Goal: Task Accomplishment & Management: Manage account settings

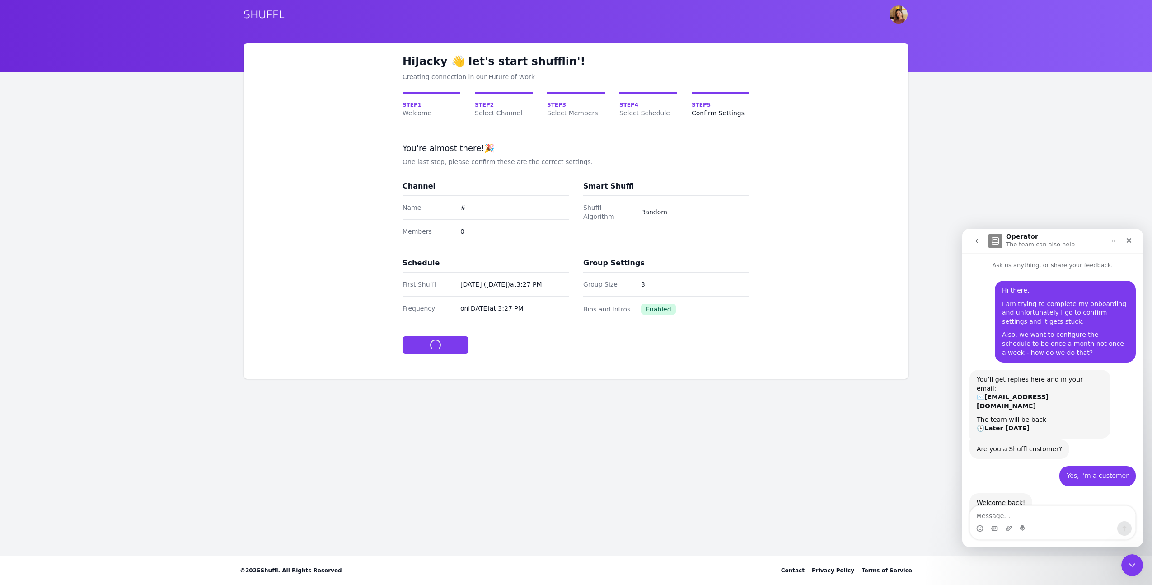
scroll to position [1, 0]
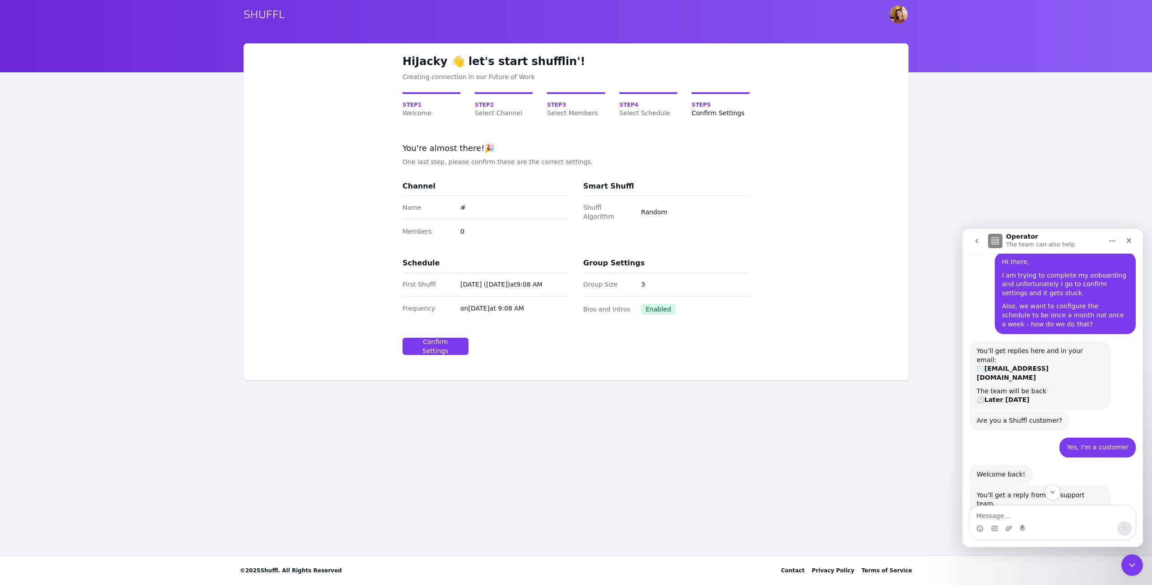
scroll to position [182, 0]
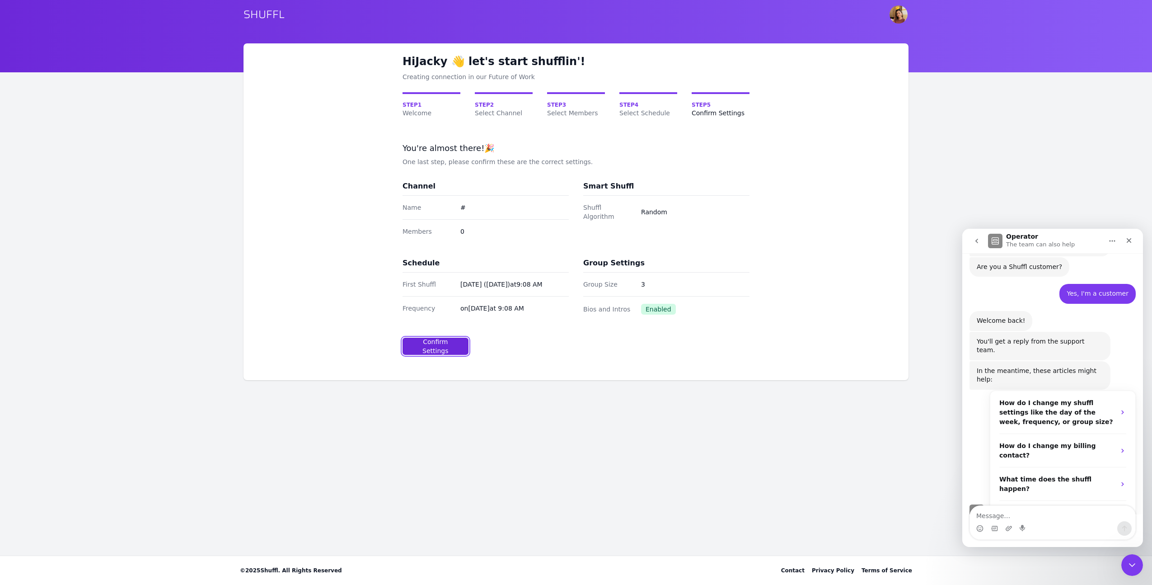
click at [449, 338] on button "Confirm Settings" at bounding box center [436, 346] width 66 height 17
click at [710, 108] on span "Step 5" at bounding box center [721, 104] width 58 height 7
click at [649, 99] on link "Step 4 Select Schedule" at bounding box center [649, 104] width 58 height 25
select select "10"
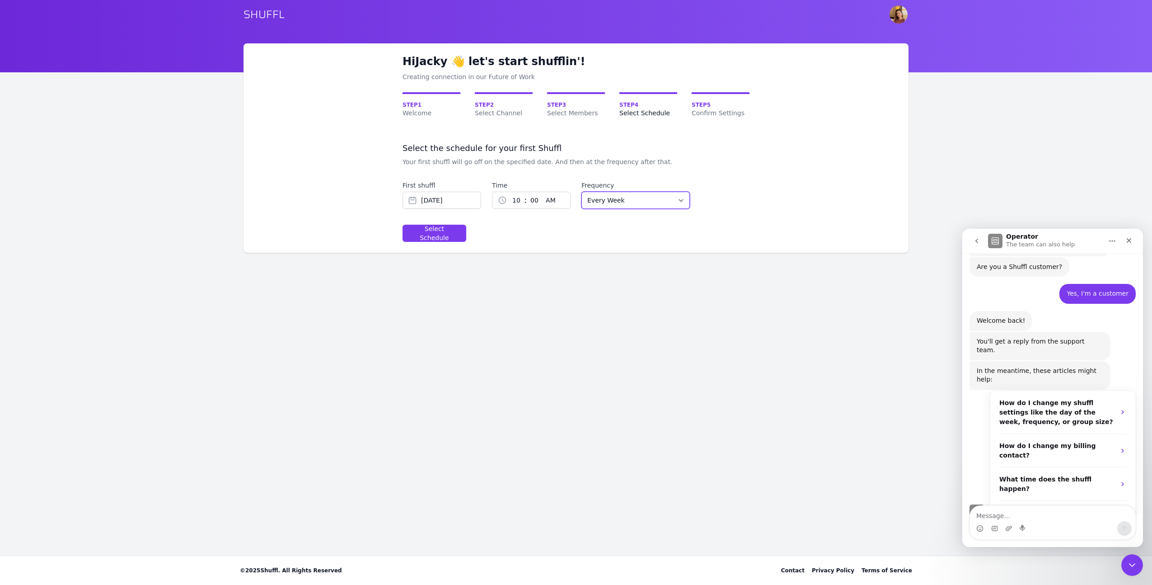
click at [625, 199] on select "Every Week Every Two Weeks Every Three Weeks Every Four Weeks Start Of Every Mo…" at bounding box center [636, 200] width 108 height 17
select select "EVERY_FOUR_WEEKS"
click at [440, 204] on input "Sep 19, 2025" at bounding box center [442, 200] width 79 height 17
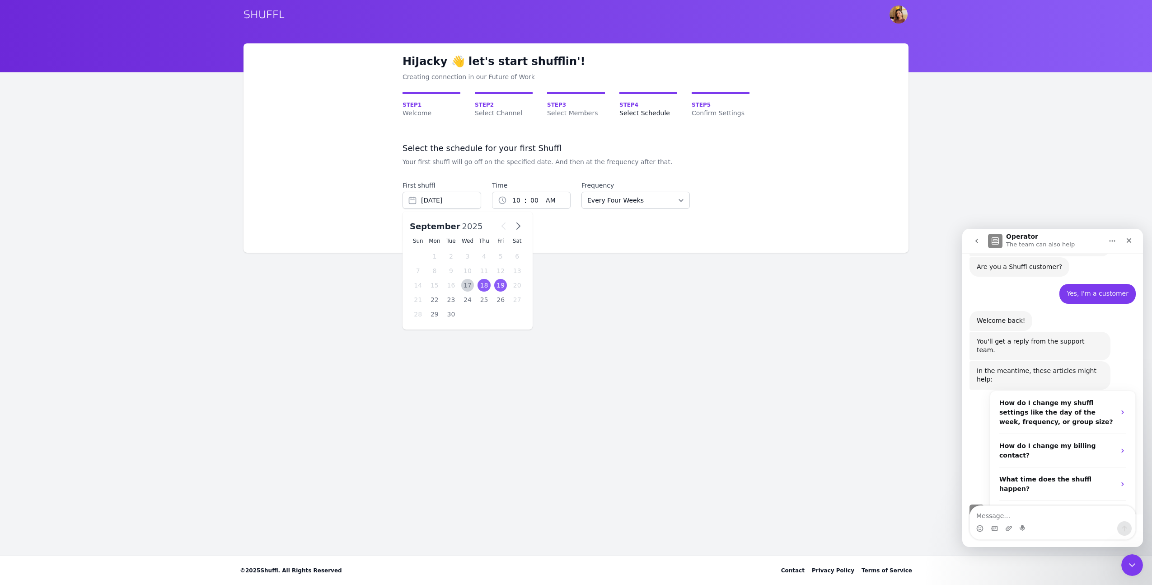
click at [485, 284] on div "18" at bounding box center [484, 285] width 13 height 13
type input "Sep 18, 2025"
click at [498, 200] on div "1 2 3 4 5 6 7 8 9 10 11 12 : 00 01 02 03 04 05 06 07 08 09 10 11 12 13 14 15 16…" at bounding box center [531, 200] width 79 height 17
click at [505, 200] on div "1 2 3 4 5 6 7 8 9 10 11 12 : 00 01 02 03 04 05 06 07 08 09 10 11 12 13 14 15 16…" at bounding box center [531, 200] width 79 height 17
click at [519, 200] on select "1 2 3 4 5 6 7 8 9 10 11 12" at bounding box center [515, 200] width 17 height 16
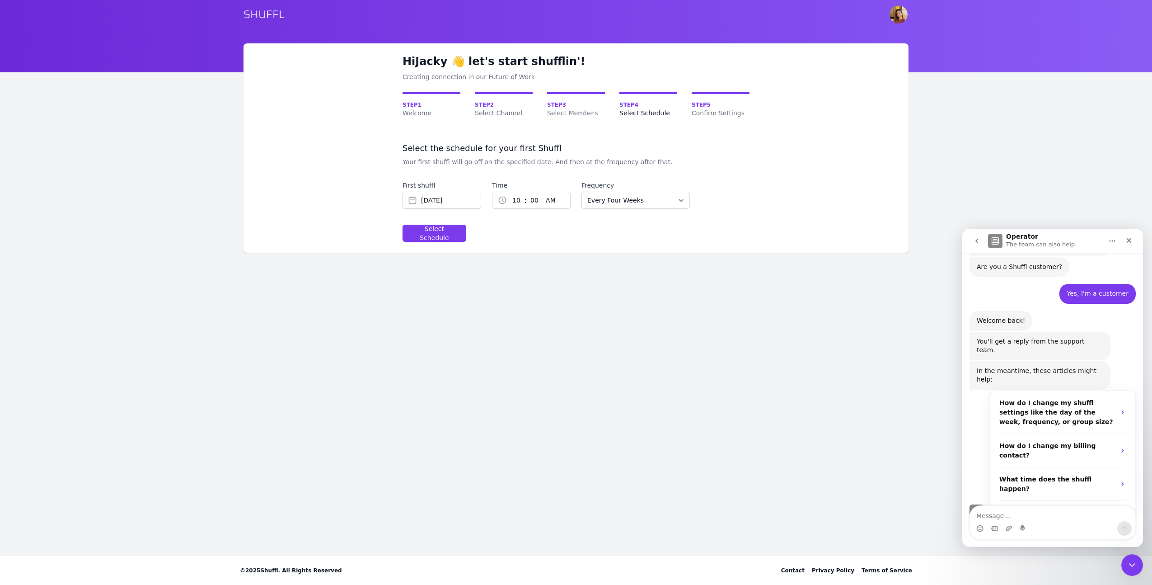
select select "8"
click at [437, 235] on div "Select Schedule" at bounding box center [434, 233] width 48 height 18
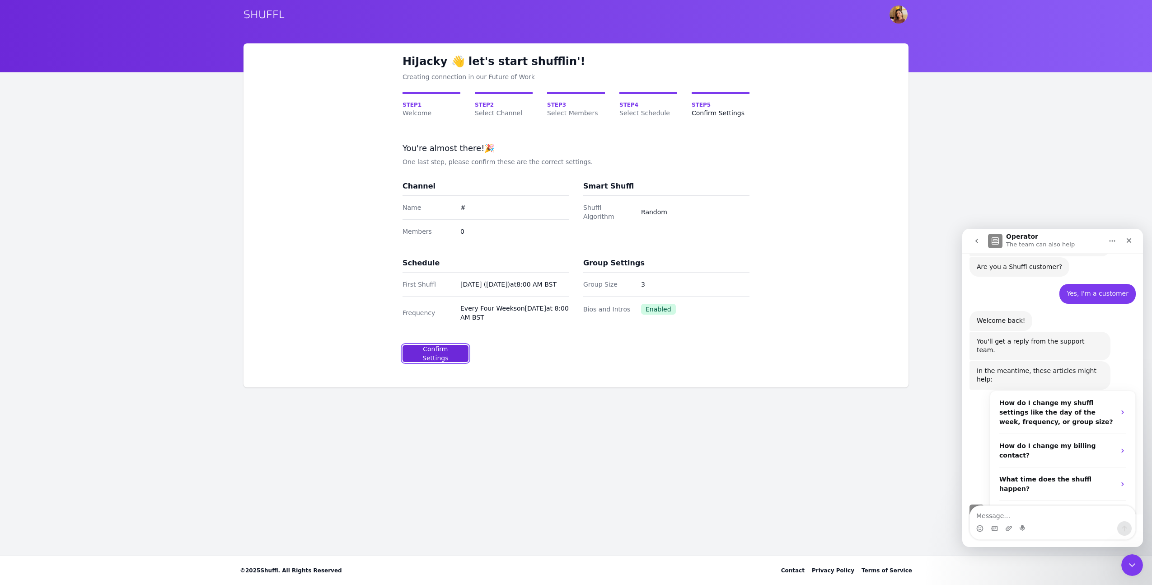
click at [434, 351] on div "Confirm Settings" at bounding box center [435, 353] width 51 height 18
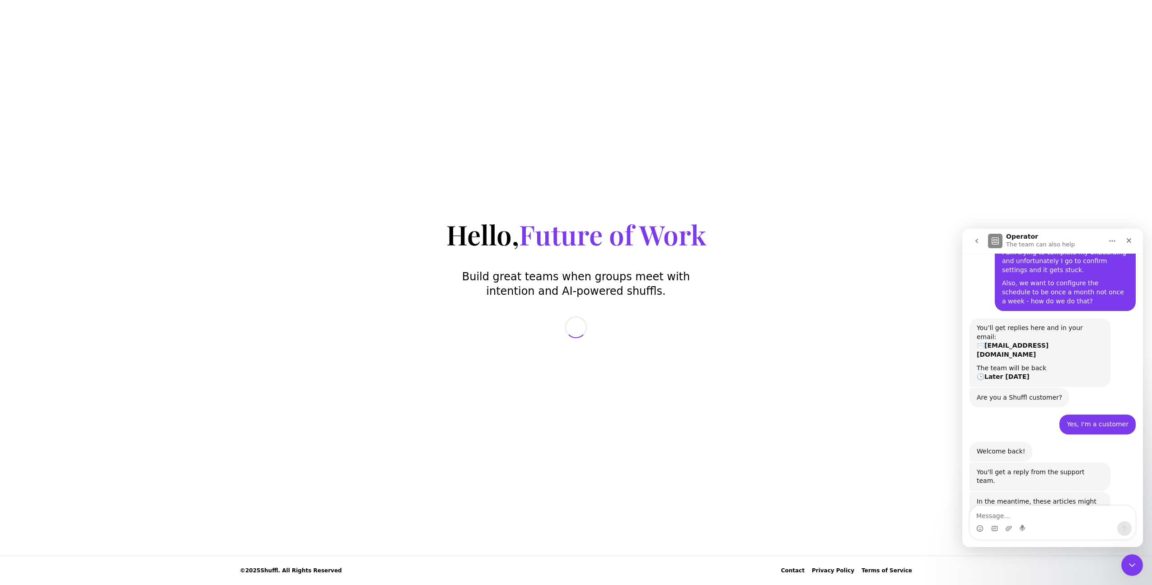
scroll to position [182, 0]
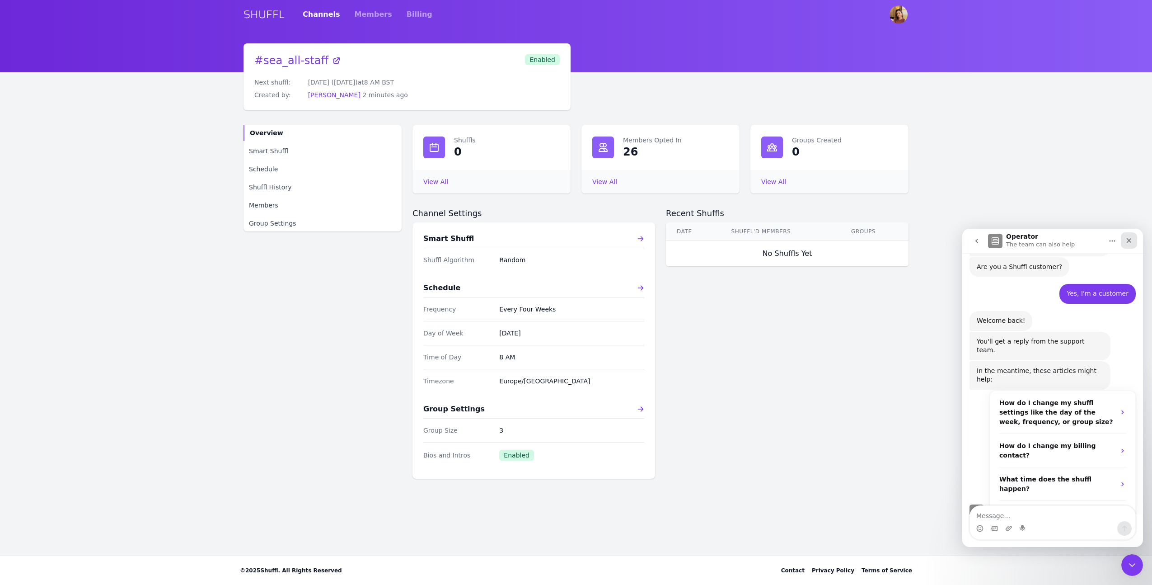
click at [1127, 240] on icon "Close" at bounding box center [1129, 240] width 7 height 7
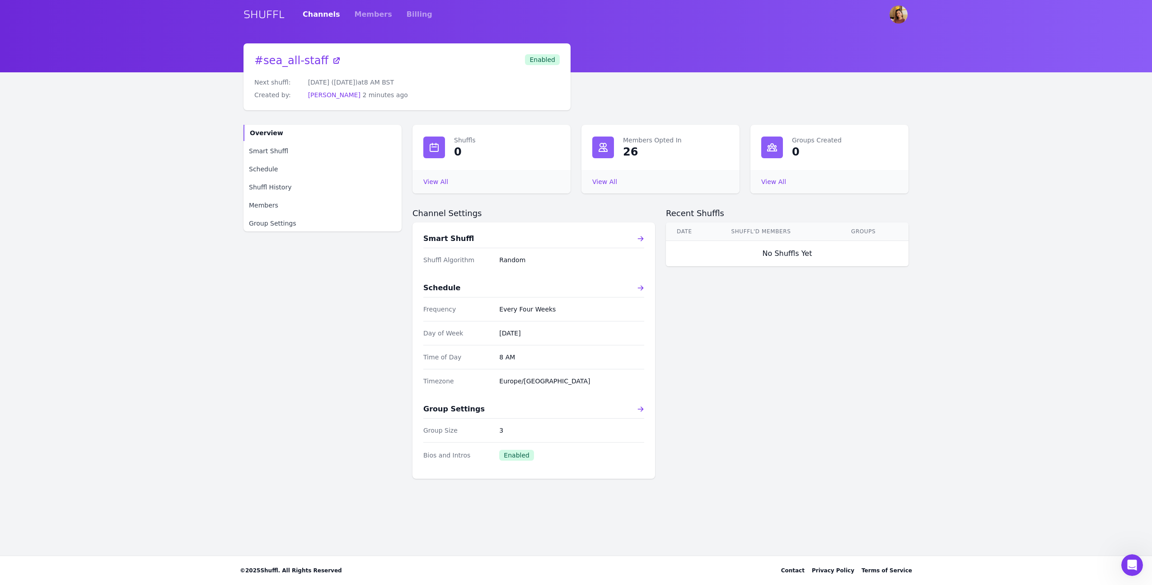
click at [538, 59] on span "Enabled" at bounding box center [542, 59] width 35 height 11
click at [273, 223] on span "Group Settings" at bounding box center [272, 223] width 47 height 9
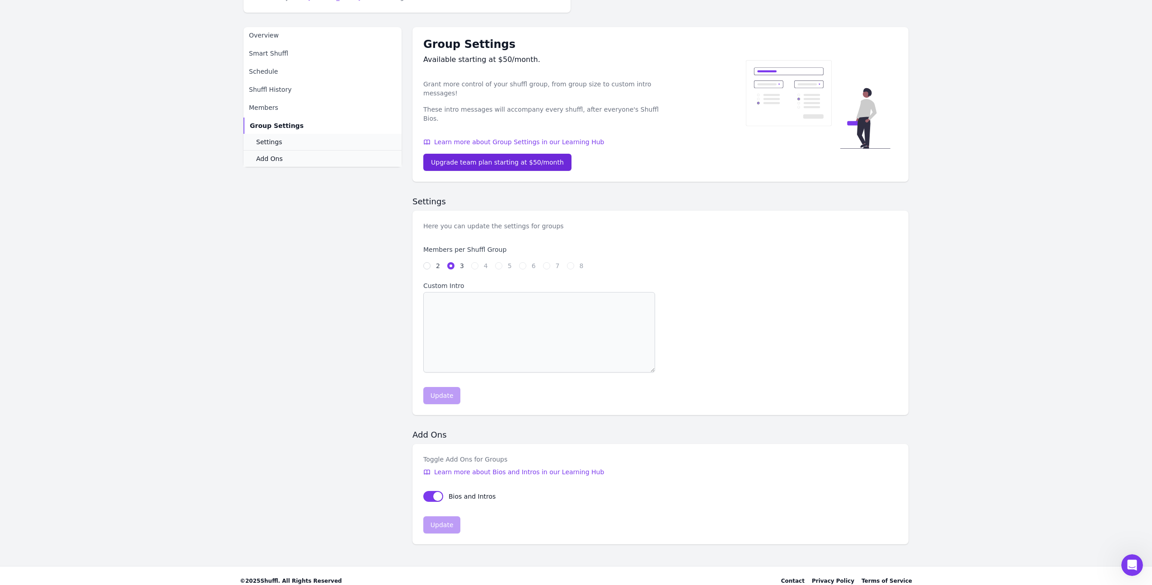
scroll to position [99, 0]
click at [437, 489] on button "sendBiosToGroups" at bounding box center [433, 494] width 20 height 11
click at [434, 489] on button "sendBiosToGroups" at bounding box center [433, 494] width 20 height 11
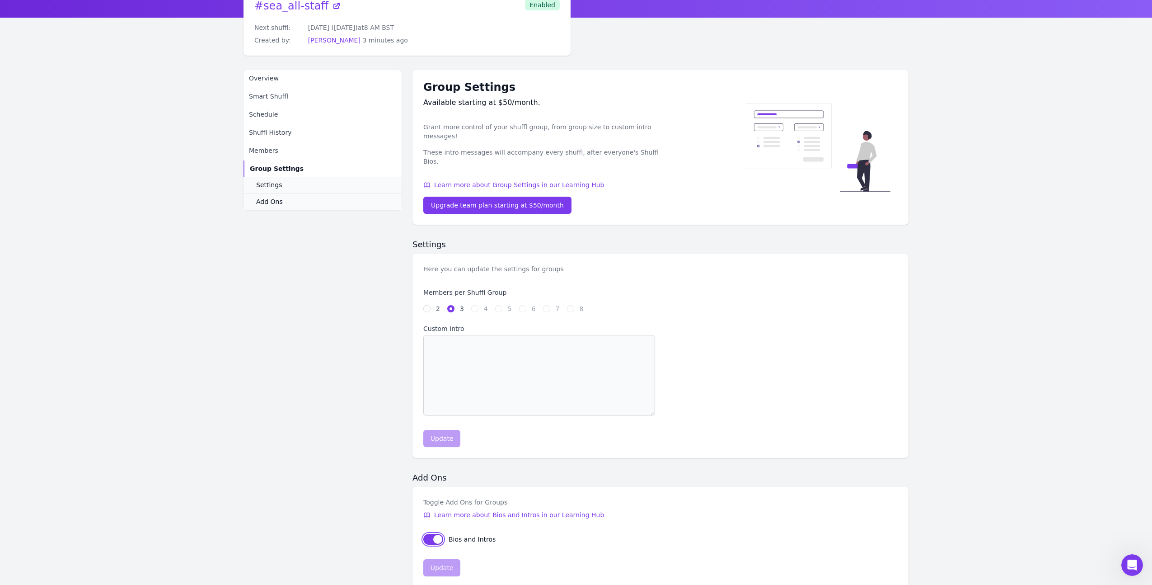
scroll to position [0, 0]
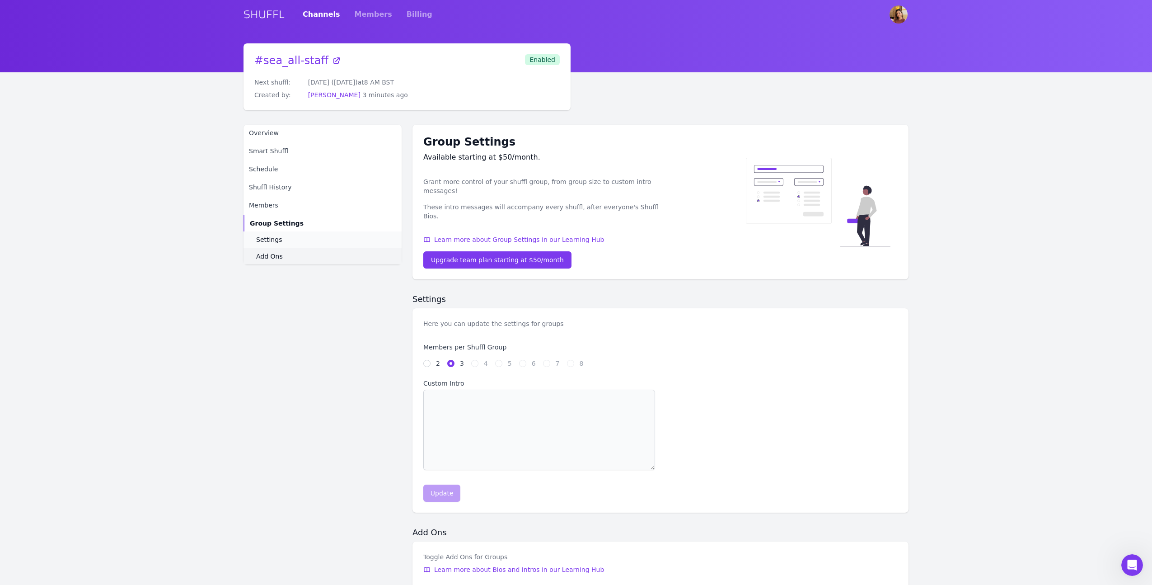
click at [275, 254] on span "Add Ons" at bounding box center [269, 256] width 27 height 9
click at [285, 240] on link "Settings" at bounding box center [323, 239] width 158 height 16
click at [276, 207] on span "Members" at bounding box center [263, 205] width 29 height 9
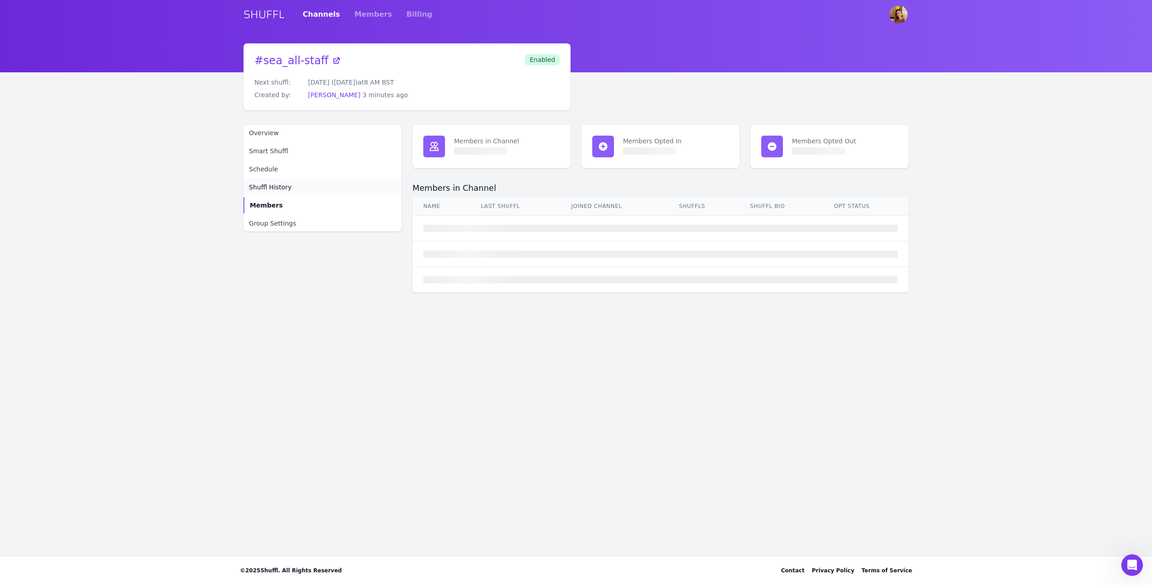
click at [298, 183] on link "Shuffl History" at bounding box center [323, 187] width 158 height 16
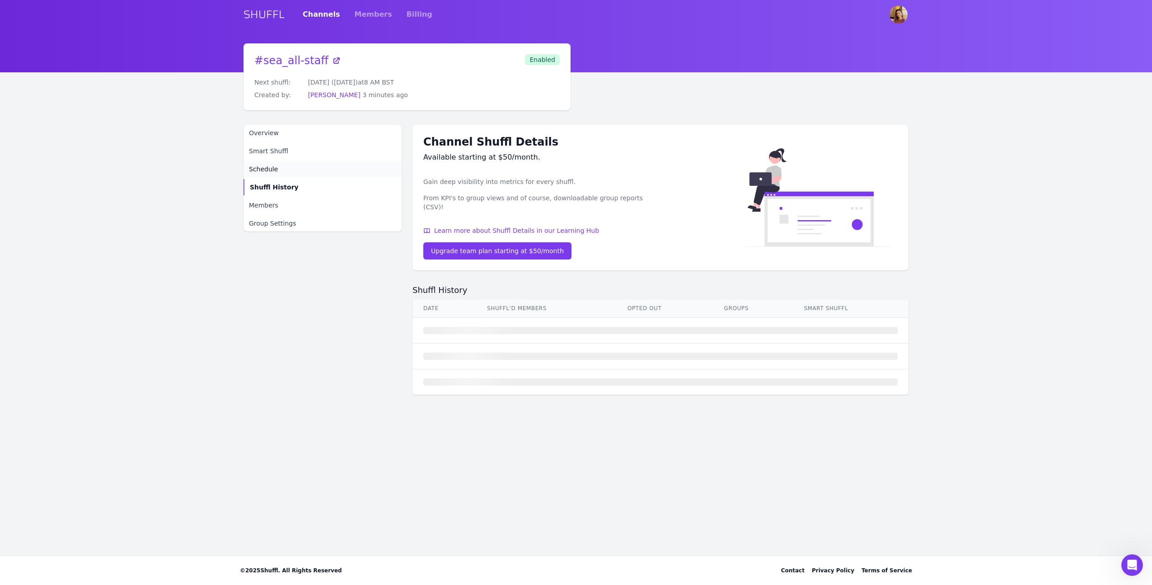
click at [294, 175] on link "Schedule" at bounding box center [323, 169] width 158 height 16
select select "EVERY_FOUR_WEEKS"
select select "8"
select select "Europe/London"
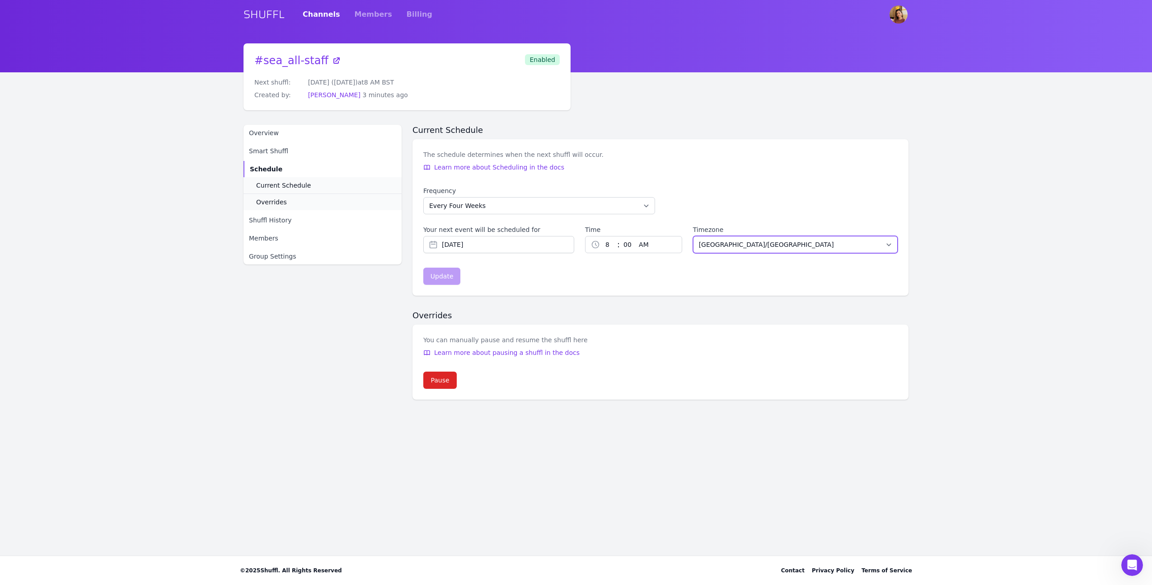
click at [771, 247] on select "Africa/Abidjan Africa/Accra Africa/Addis_Ababa Africa/Algiers Africa/Asmara Afr…" at bounding box center [795, 244] width 205 height 17
click at [277, 163] on link "Schedule" at bounding box center [323, 169] width 158 height 16
click at [280, 152] on span "Smart Shuffl" at bounding box center [268, 150] width 39 height 9
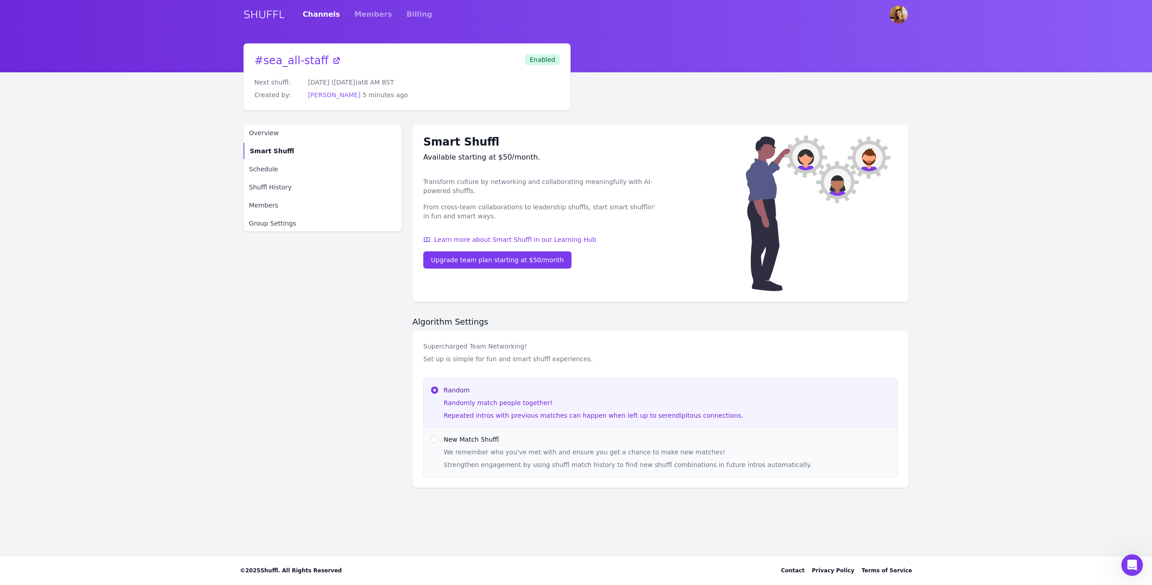
click at [344, 92] on link "Jacky Van Gramberg" at bounding box center [334, 94] width 52 height 7
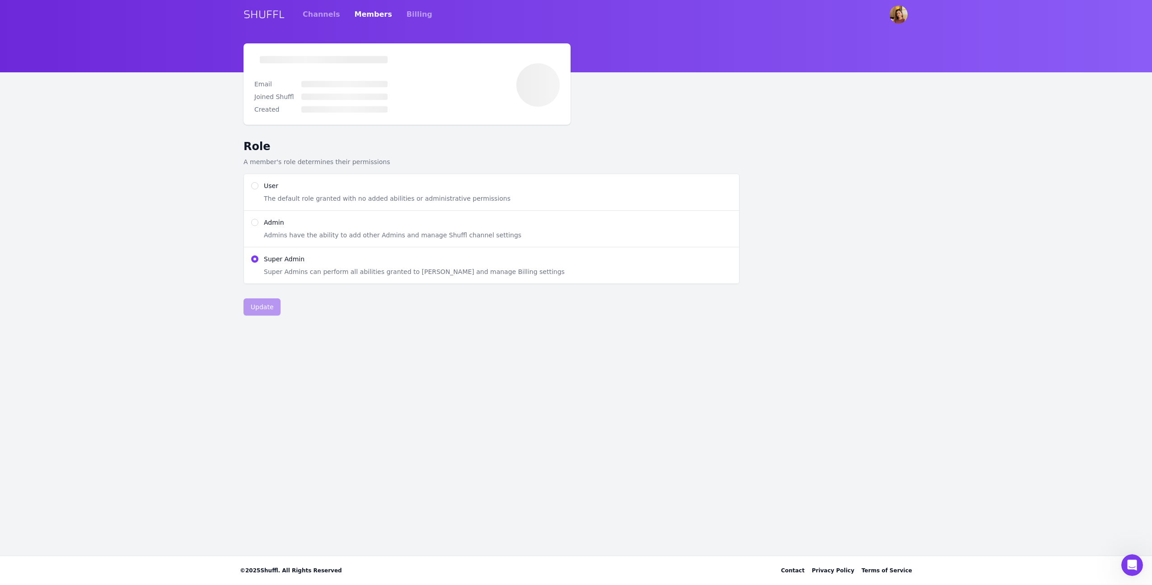
radio input "true"
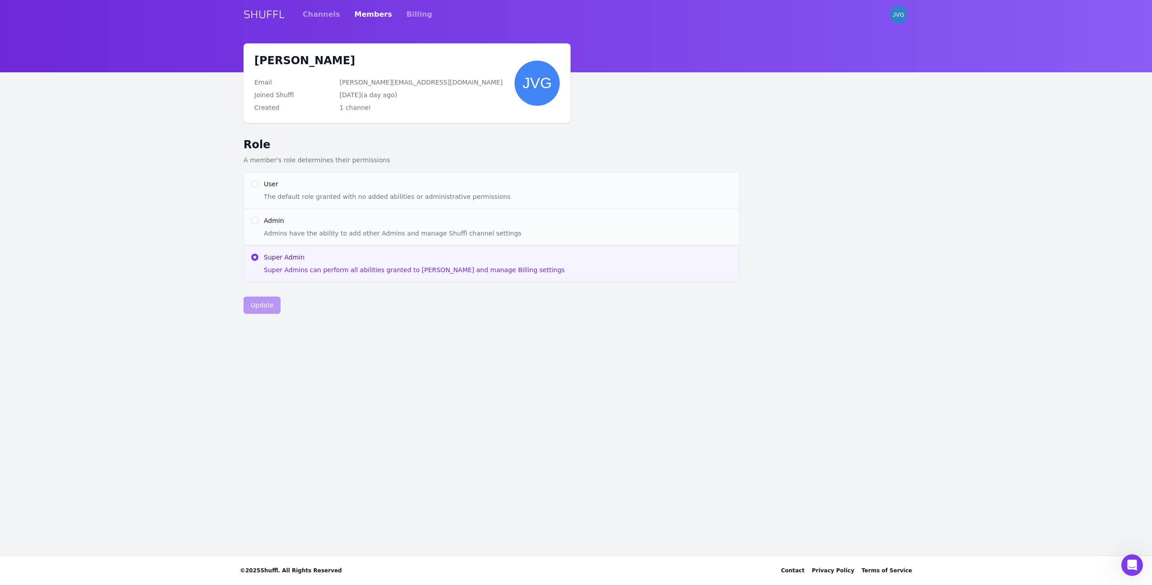
click at [398, 71] on div "Email jacqueline.vangramberg@fresha.com" at bounding box center [378, 83] width 249 height 24
click at [330, 16] on link "Channels" at bounding box center [322, 14] width 38 height 25
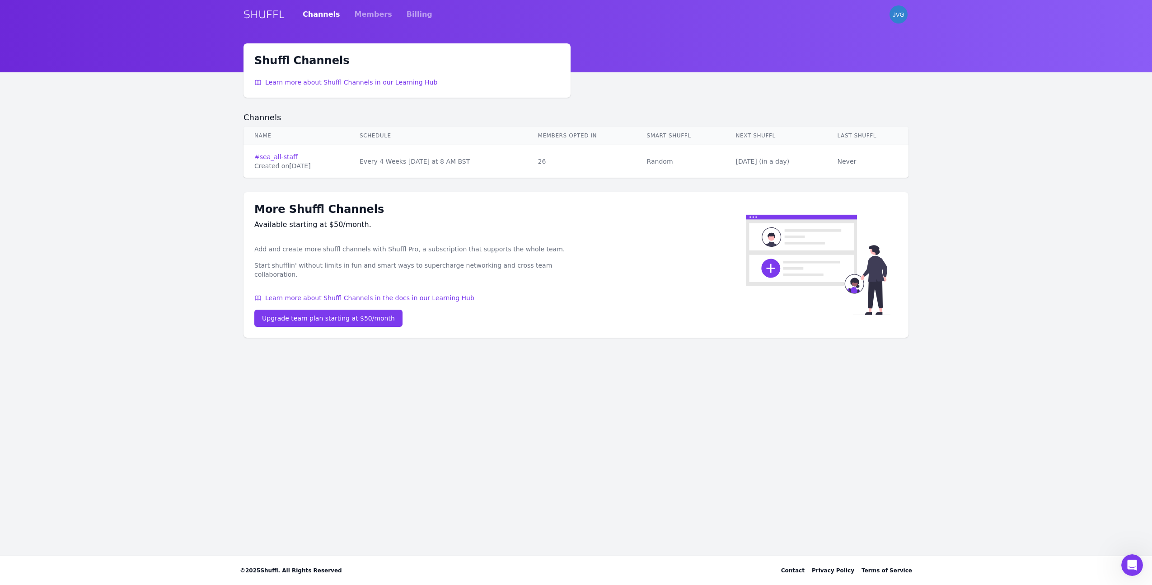
click at [761, 167] on td "Sep 18th ( in a day )" at bounding box center [776, 161] width 102 height 33
click at [527, 160] on td "Every 4 Weeks on Thursday at 8 AM BST" at bounding box center [438, 161] width 178 height 33
click at [272, 159] on link "# sea_all-staff" at bounding box center [296, 156] width 84 height 9
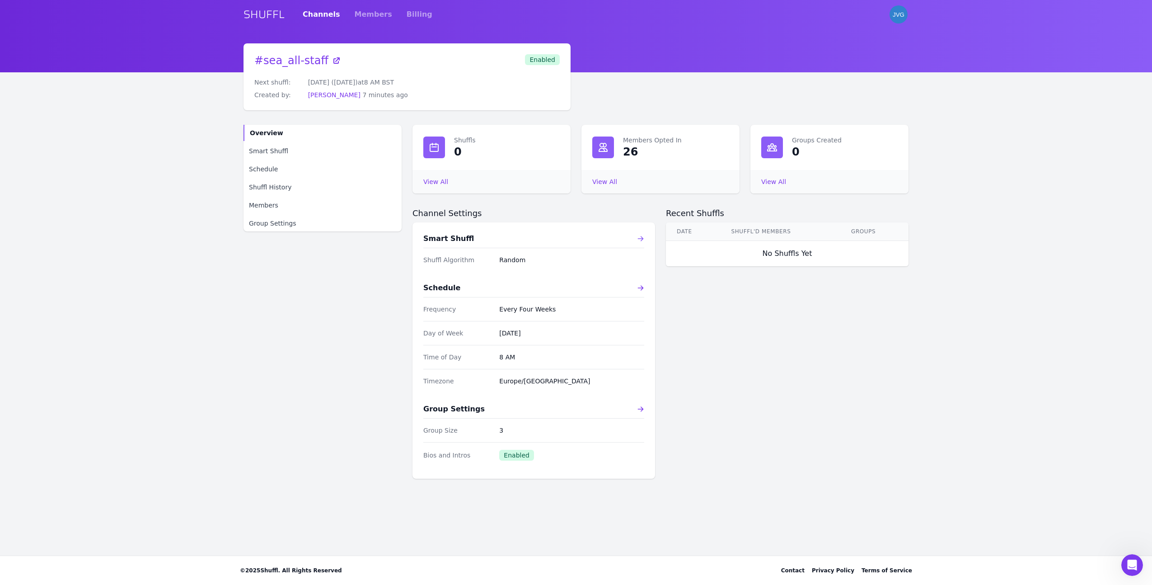
click at [643, 239] on icon at bounding box center [641, 238] width 6 height 5
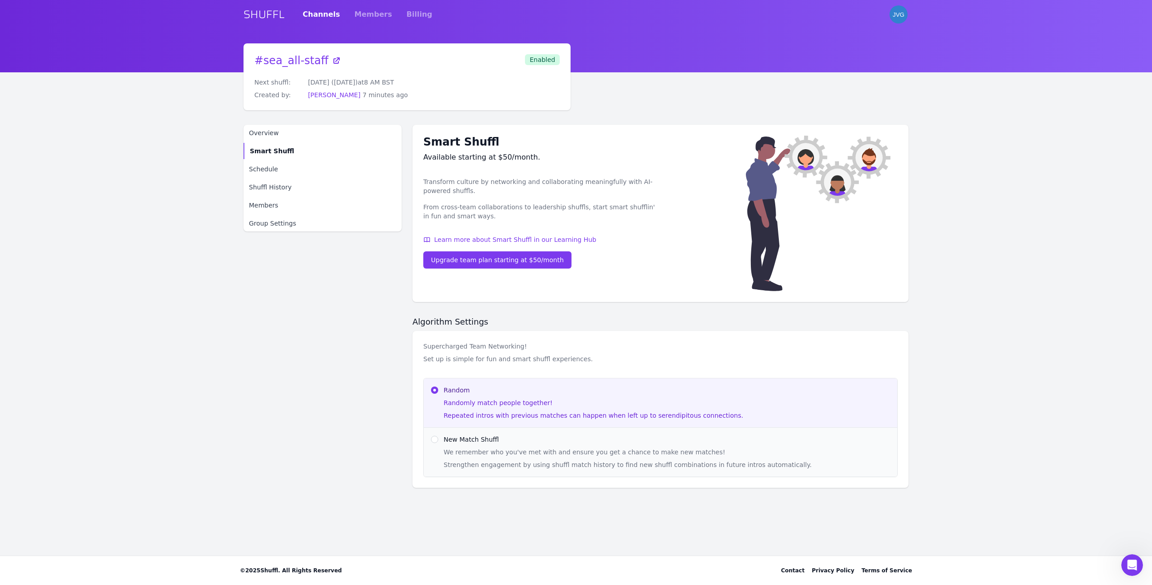
click at [283, 15] on link "SHUFFL" at bounding box center [264, 14] width 41 height 14
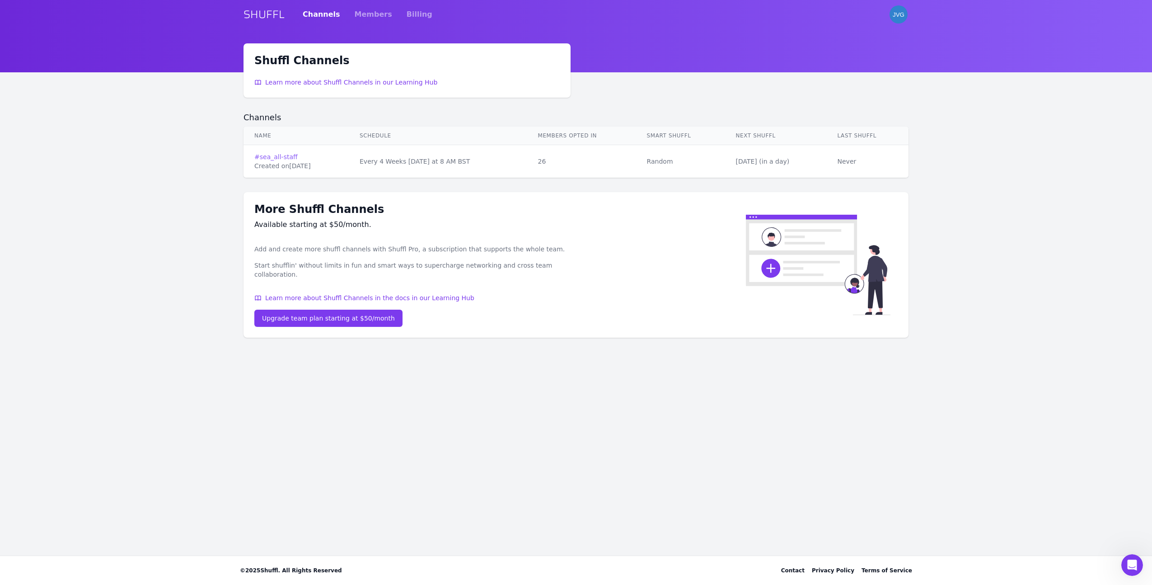
click at [282, 158] on link "# sea_all-staff" at bounding box center [296, 156] width 84 height 9
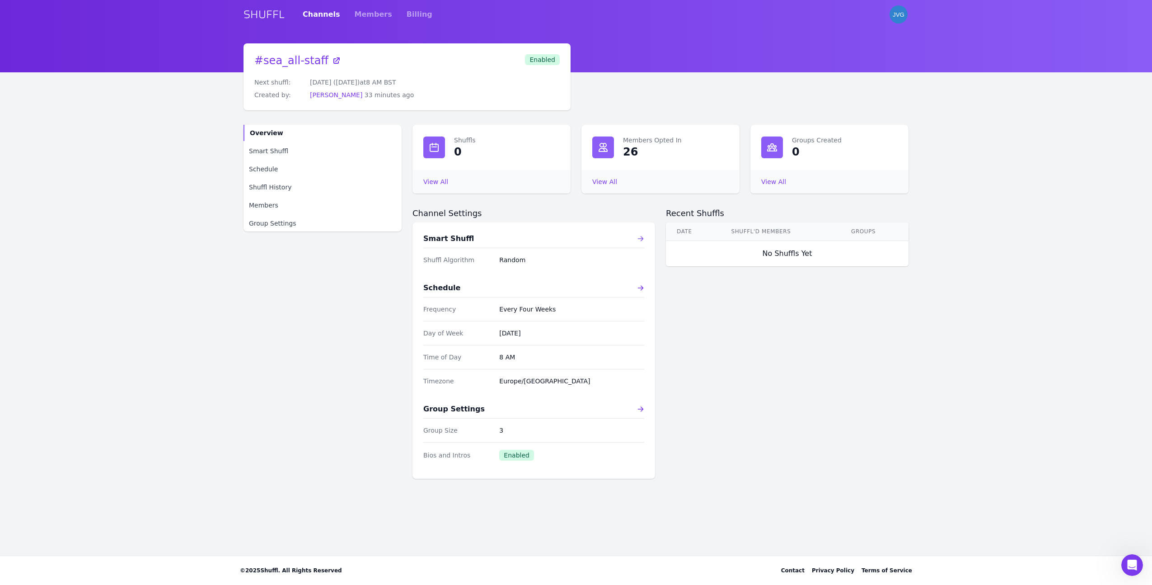
click at [640, 240] on icon at bounding box center [640, 238] width 7 height 7
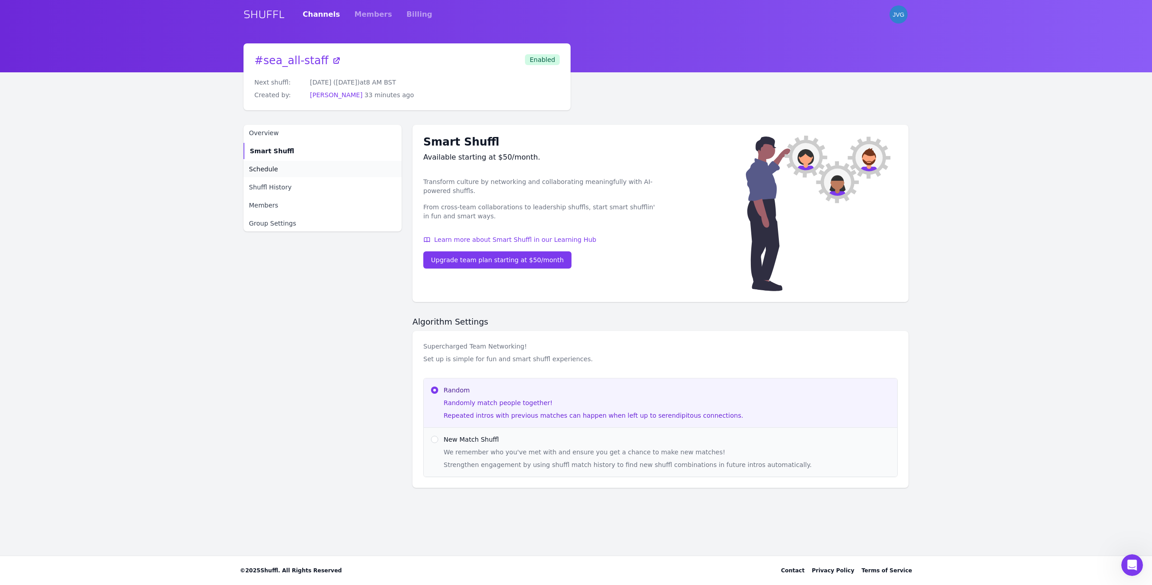
click at [277, 168] on link "Schedule" at bounding box center [323, 169] width 158 height 16
select select "EVERY_FOUR_WEEKS"
select select "8"
select select "Europe/London"
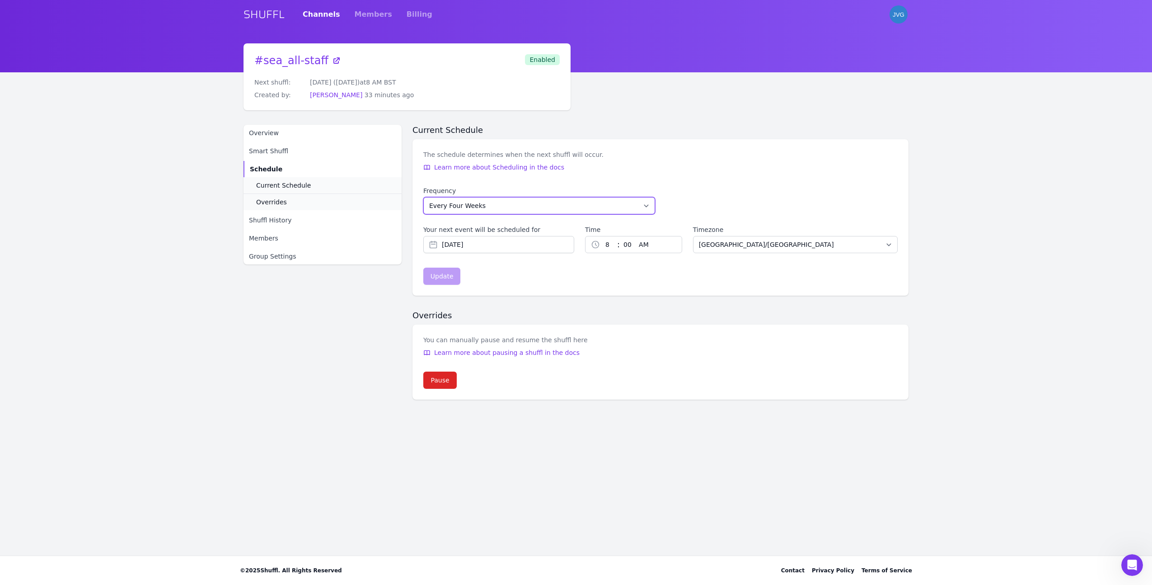
click at [497, 207] on select "Every Week Every Two Weeks Every Three Weeks Every Four Weeks Start Of Every Mo…" at bounding box center [539, 205] width 232 height 17
click at [521, 240] on input "Sep 18, 2025" at bounding box center [498, 244] width 151 height 17
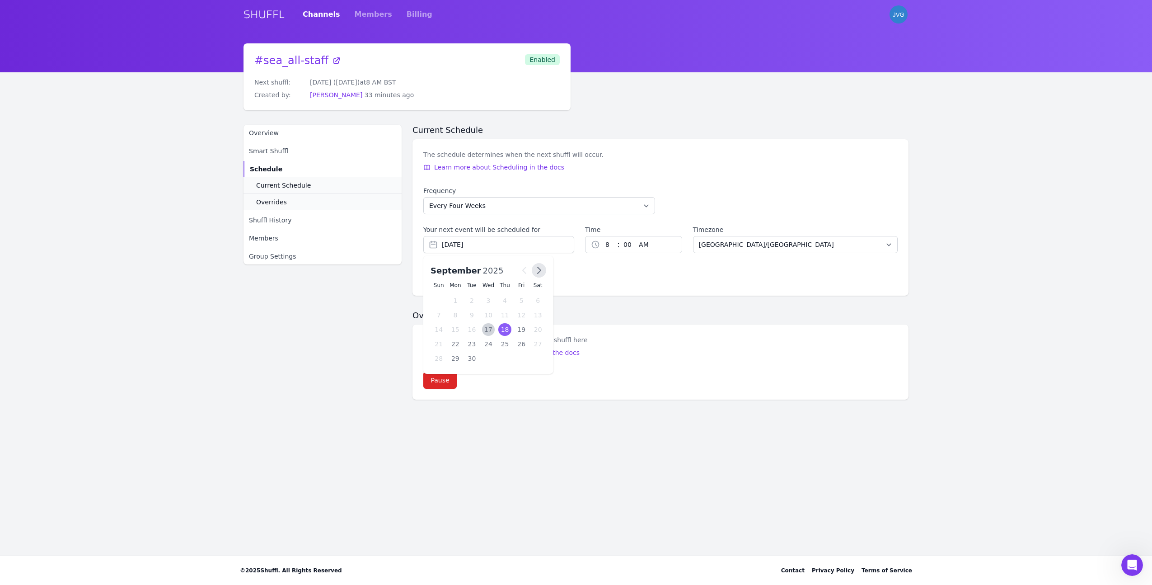
click at [541, 272] on icon "button" at bounding box center [539, 270] width 11 height 11
click at [489, 301] on div "1" at bounding box center [488, 300] width 13 height 13
type input "Oct 1, 2025"
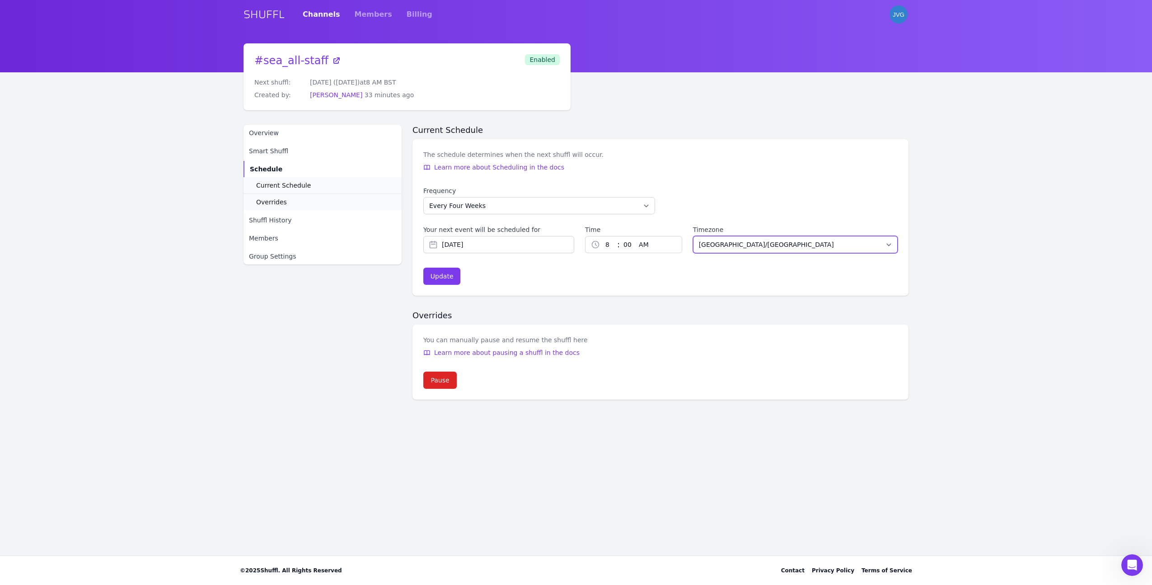
click at [779, 251] on select "Africa/Abidjan Africa/Accra Africa/Addis_Ababa Africa/Algiers Africa/Asmara Afr…" at bounding box center [795, 244] width 205 height 17
select select "Asia/Singapore"
click at [607, 245] on select "1 2 3 4 5 6 7 8 9 10 11 12" at bounding box center [608, 244] width 17 height 16
click at [604, 246] on select "1 2 3 4 5 6 7 8 9 10 11 12" at bounding box center [608, 244] width 17 height 16
select select "3"
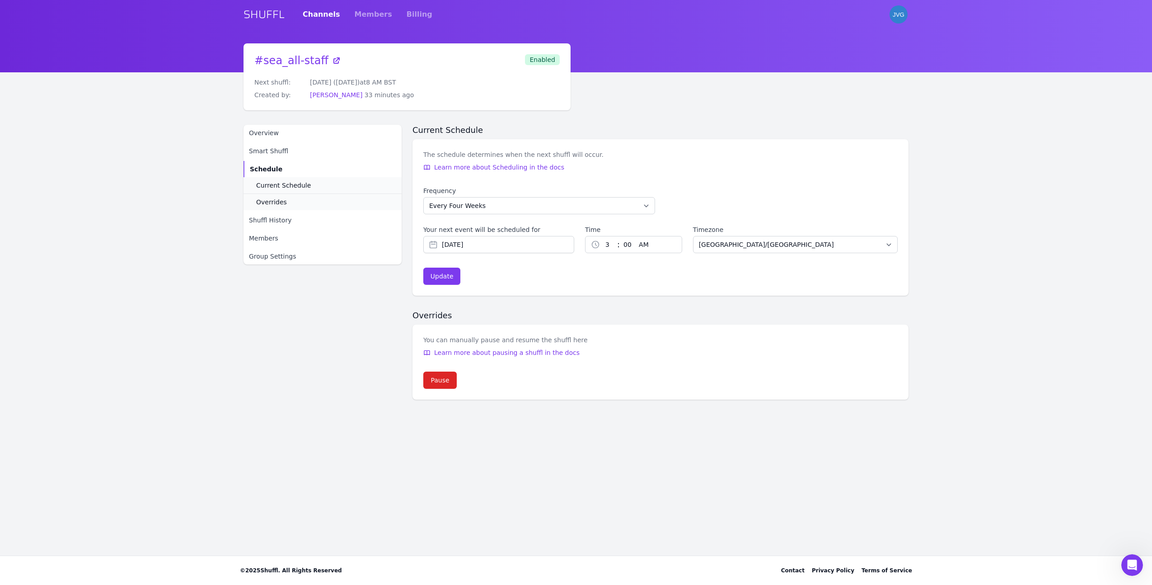
click at [625, 244] on select "00 01 02 03 04 05 06 07 08 09 10 11 12 13 14 15 16 17 18 19 20 21 22 23 24 25 2…" at bounding box center [627, 244] width 15 height 16
click at [644, 245] on select "AM PM" at bounding box center [651, 244] width 32 height 16
select select "pm"
click at [444, 279] on div "Update" at bounding box center [442, 276] width 23 height 9
type input "Oct 1, 2025"
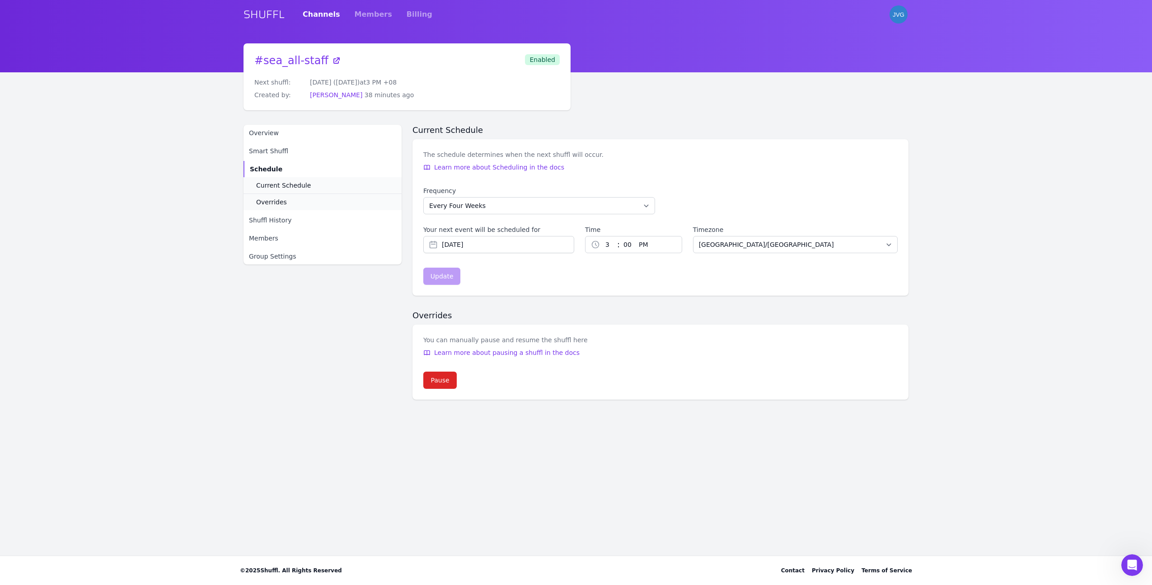
click at [1006, 231] on main "# sea_all-staff Next shuffl: Wednesday (Oct 1st) at 3 PM +08 Created by: Jacky …" at bounding box center [576, 299] width 1152 height 512
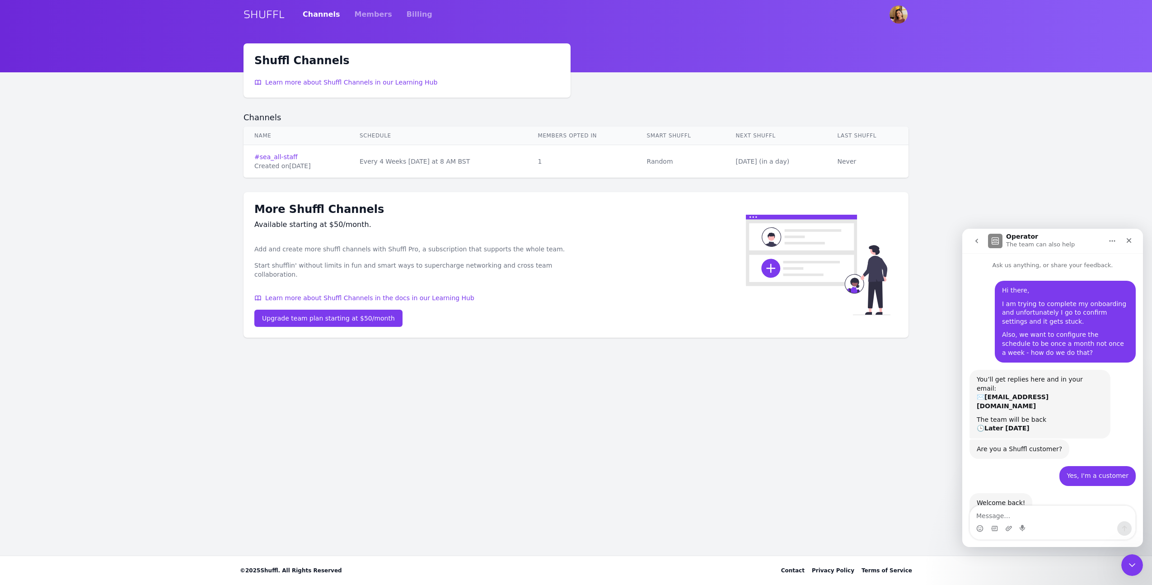
scroll to position [182, 0]
